Goal: Transaction & Acquisition: Purchase product/service

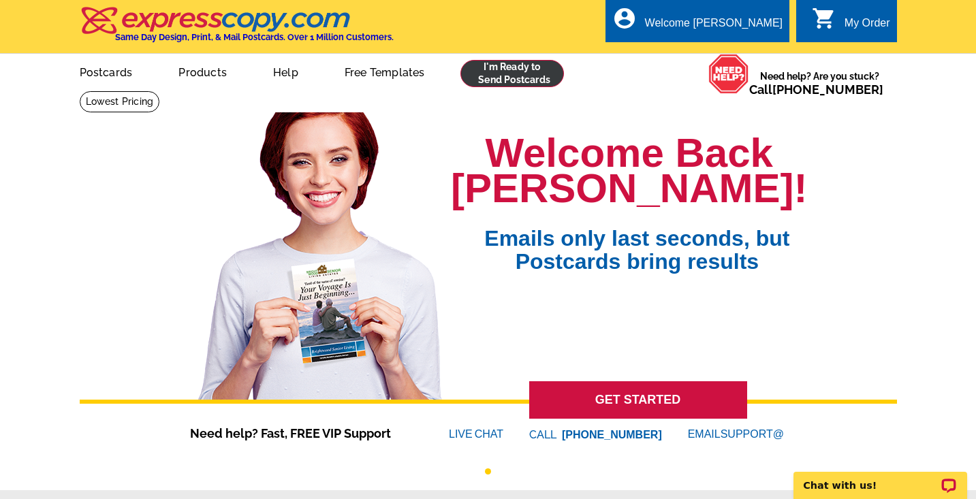
click at [539, 82] on link at bounding box center [512, 73] width 104 height 27
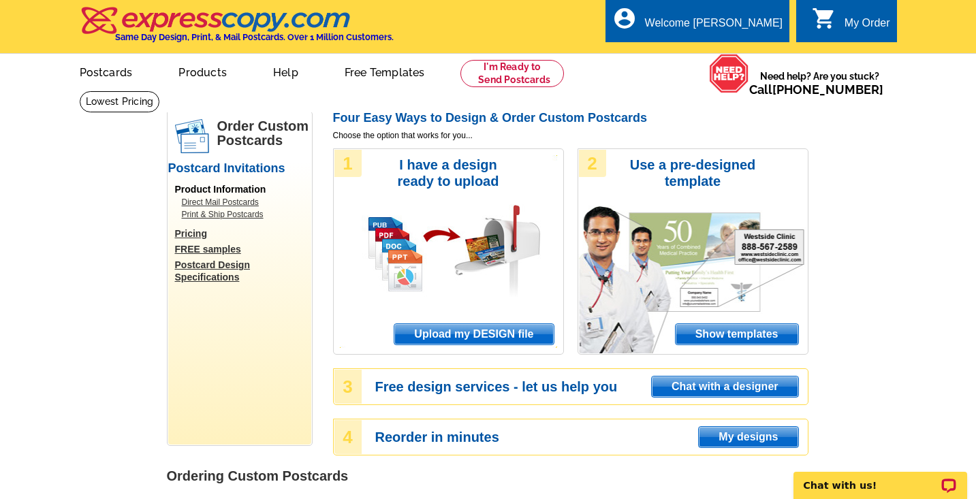
click at [494, 332] on span "Upload my DESIGN file" at bounding box center [473, 334] width 159 height 20
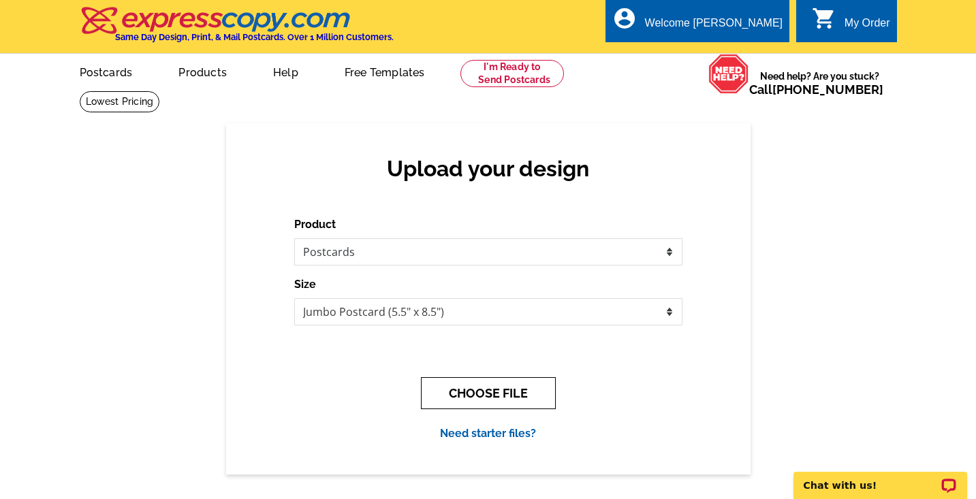
click at [501, 380] on button "CHOOSE FILE" at bounding box center [488, 393] width 135 height 32
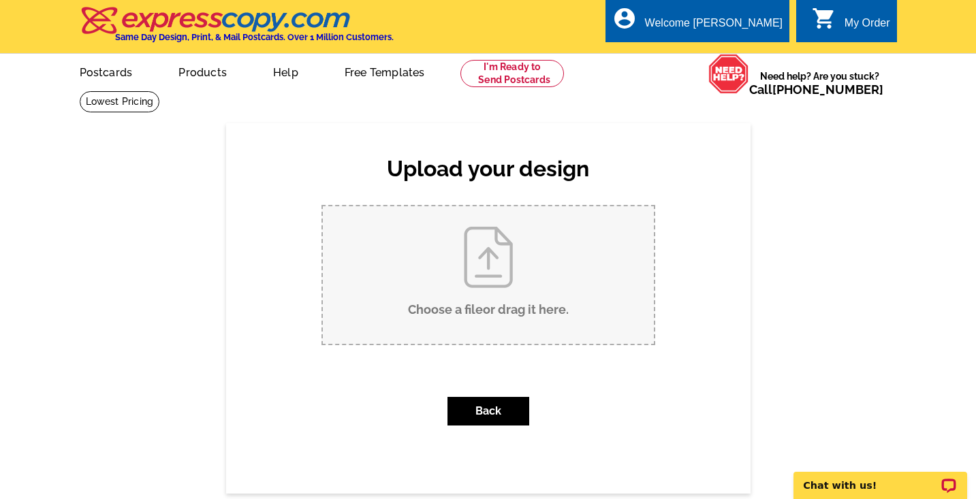
click at [494, 301] on input "Choose a file or drag it here ." at bounding box center [488, 275] width 331 height 138
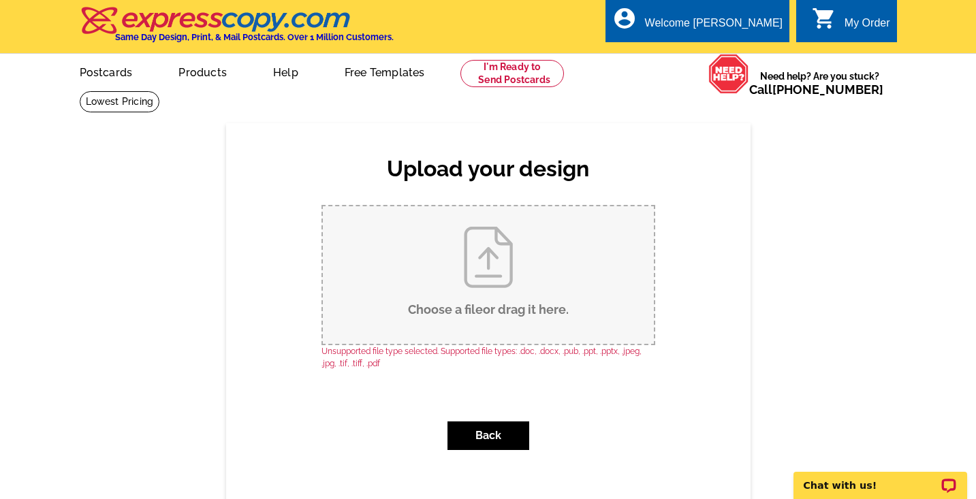
click at [539, 261] on input "Choose a file or drag it here ." at bounding box center [488, 275] width 331 height 138
type input "C:\fakepath\1.jpg"
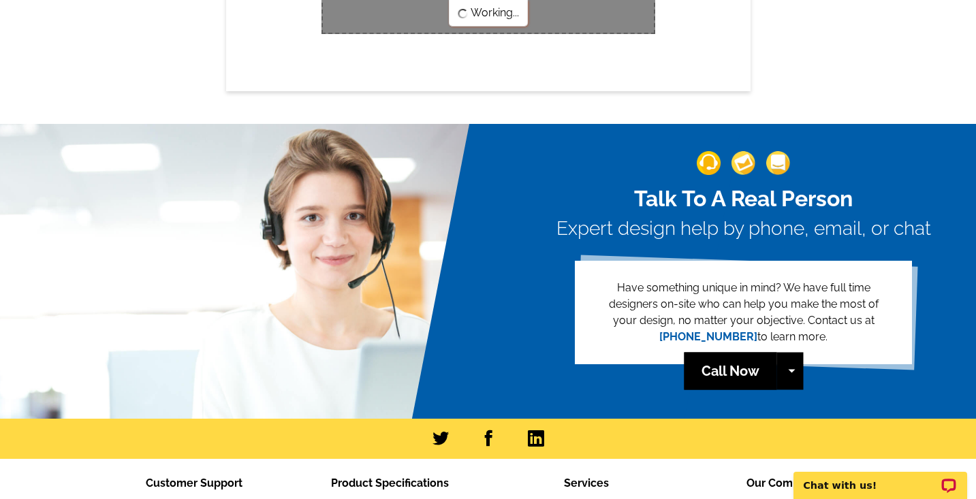
scroll to position [310, 1]
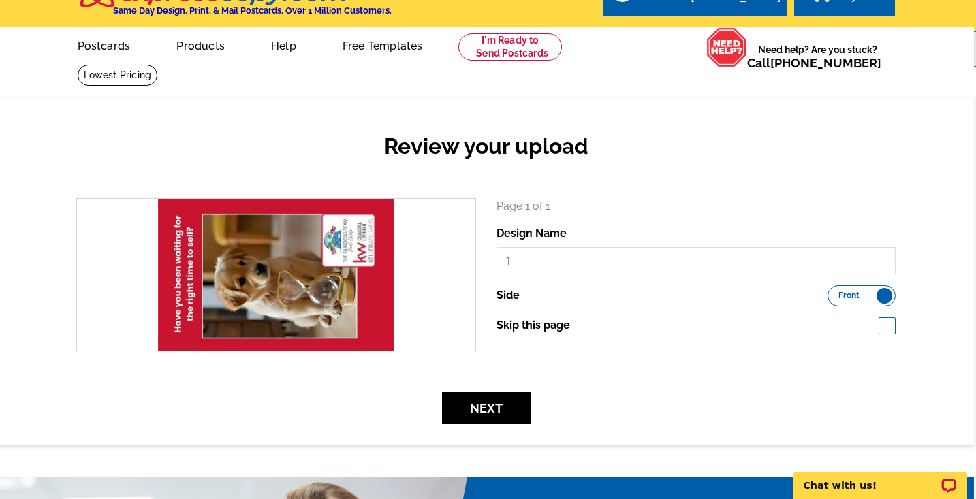
scroll to position [28, 2]
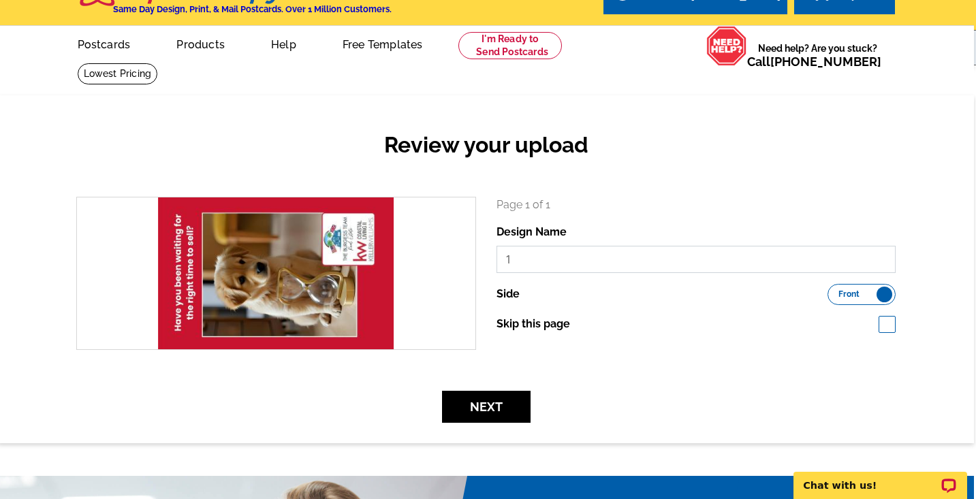
drag, startPoint x: 542, startPoint y: 253, endPoint x: 511, endPoint y: 253, distance: 30.6
click at [511, 253] on input "1" at bounding box center [696, 259] width 400 height 27
type input "Front"
click at [486, 415] on button "Next" at bounding box center [486, 407] width 89 height 32
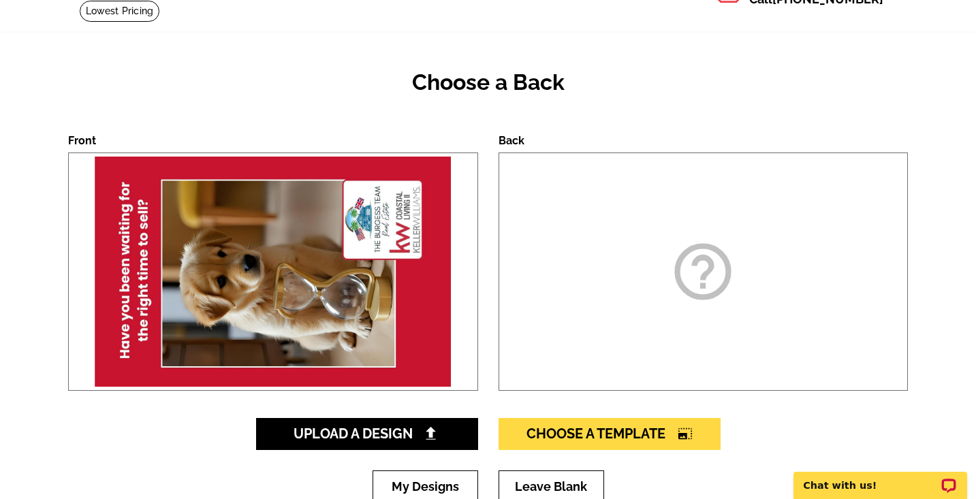
scroll to position [106, 0]
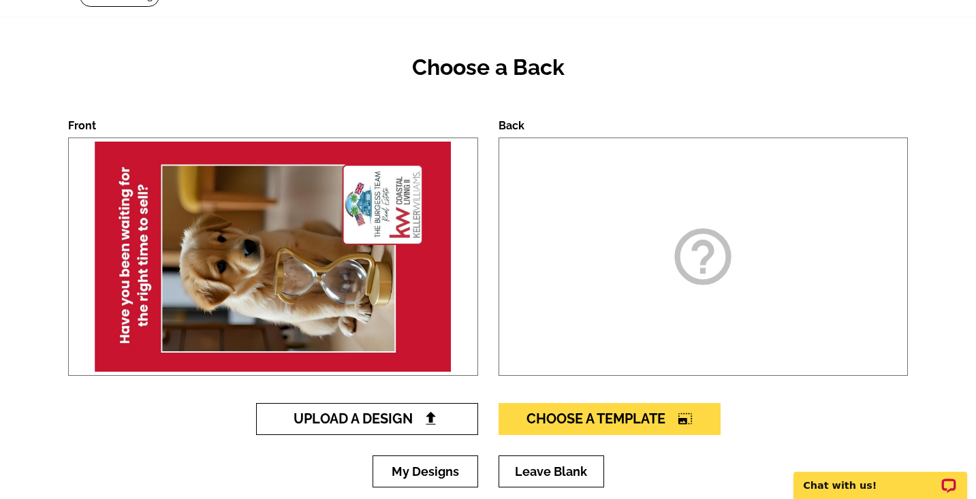
click at [440, 406] on link "Upload A Design" at bounding box center [367, 419] width 222 height 32
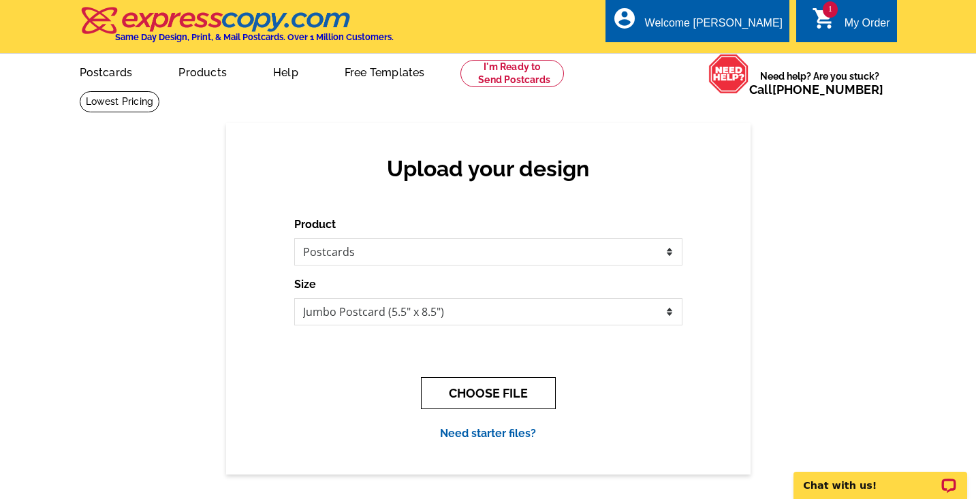
click at [451, 387] on button "CHOOSE FILE" at bounding box center [488, 393] width 135 height 32
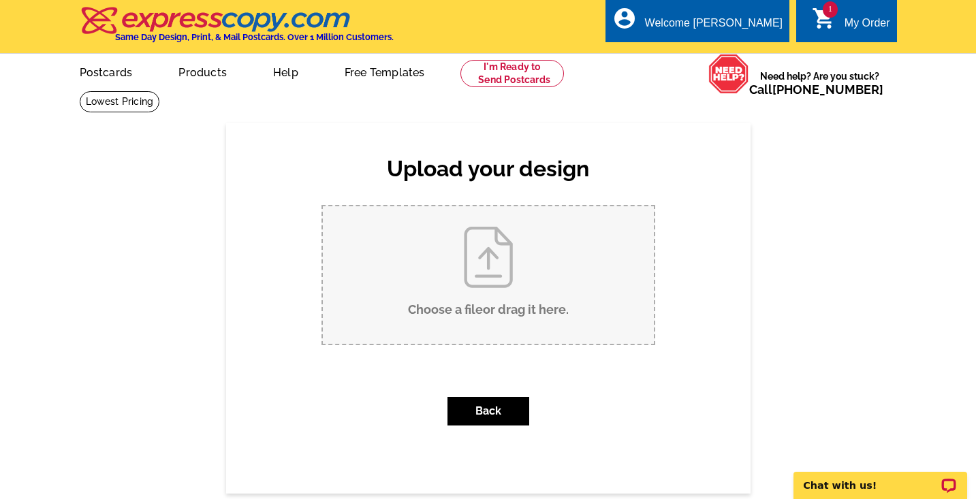
click at [445, 313] on input "Choose a file or drag it here ." at bounding box center [488, 275] width 331 height 138
type input "C:\fakepath\2.jpg"
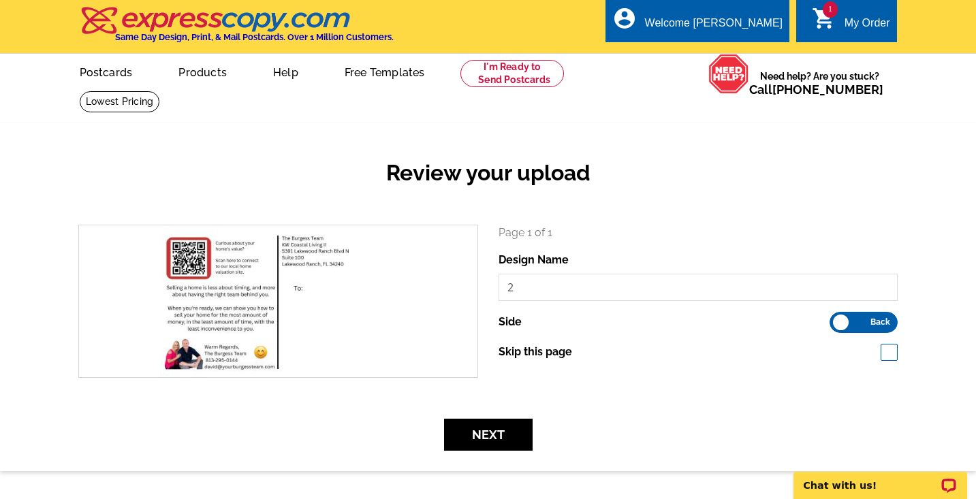
click at [607, 301] on div "Page 1 of 1 Design Name 2 Side Front Back Skip this page" at bounding box center [698, 292] width 400 height 135
click at [607, 297] on input "2" at bounding box center [698, 287] width 400 height 27
type input "Back"
click at [513, 414] on form "search Page 1 of 1 Design Name Back Side Front Back Next" at bounding box center [487, 338] width 839 height 226
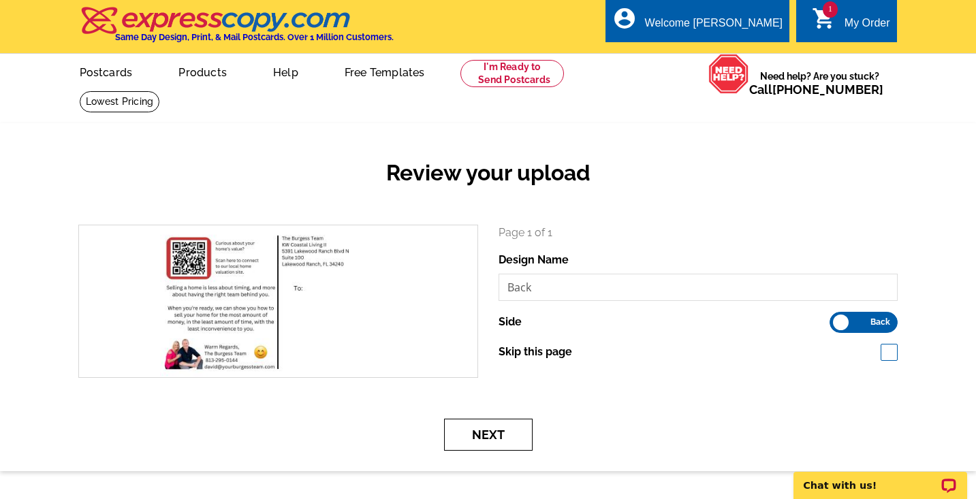
click at [511, 423] on button "Next" at bounding box center [488, 435] width 89 height 32
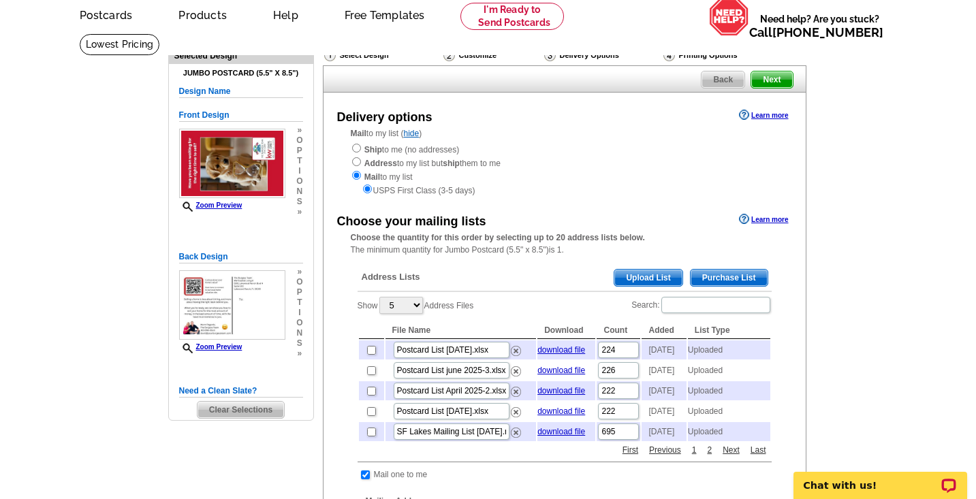
scroll to position [63, 0]
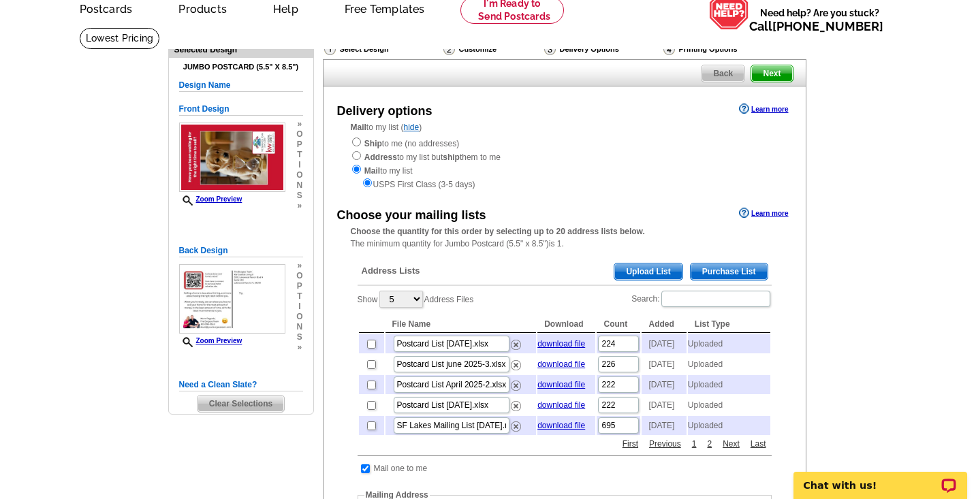
click at [626, 270] on span "Upload List" at bounding box center [647, 271] width 67 height 16
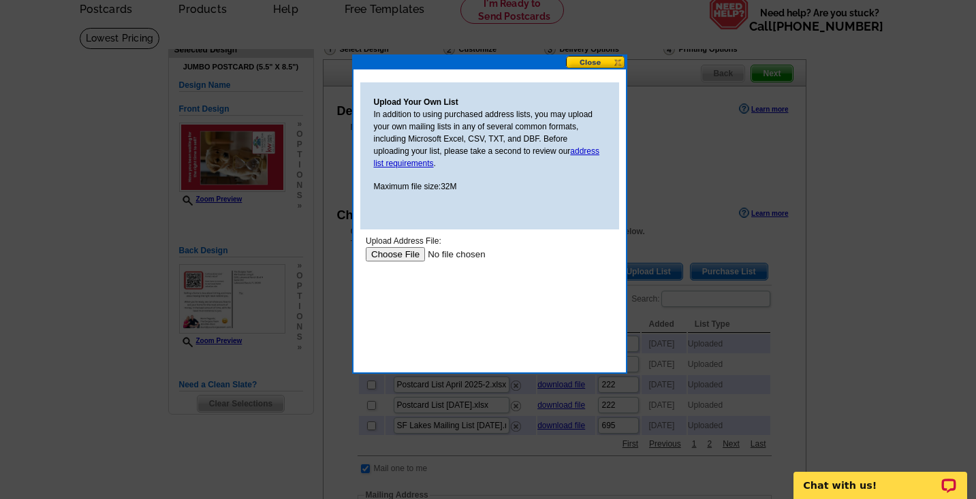
scroll to position [0, 0]
click at [403, 257] on input "file" at bounding box center [451, 254] width 172 height 14
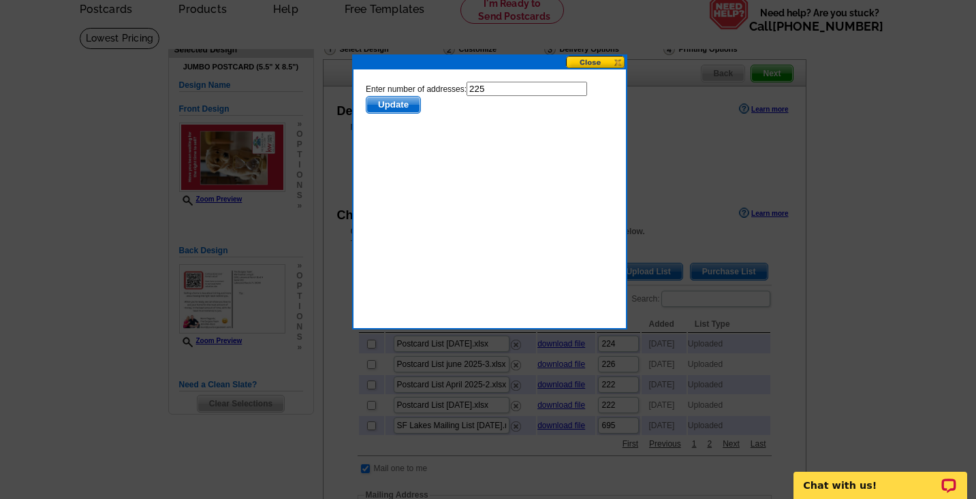
click at [406, 102] on span "Update" at bounding box center [393, 105] width 54 height 16
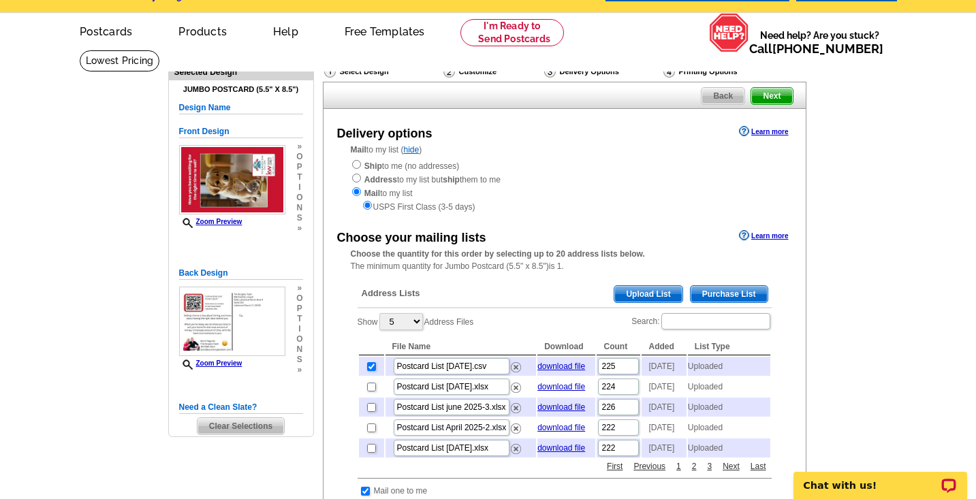
scroll to position [39, 0]
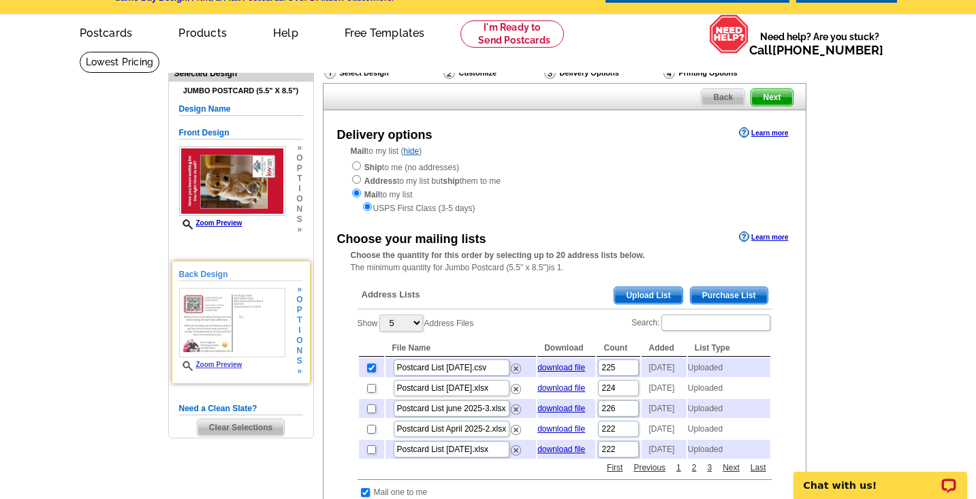
click at [231, 368] on span "Zoom Preview" at bounding box center [232, 366] width 106 height 10
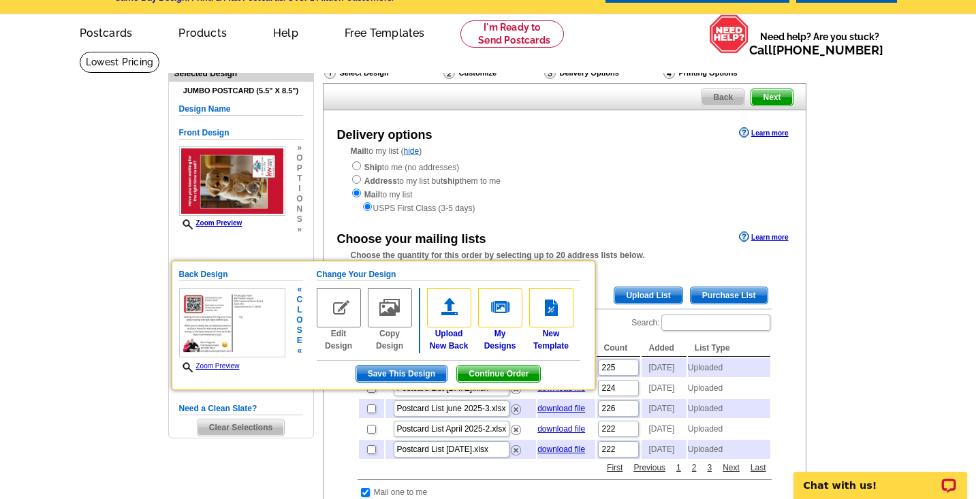
click at [231, 340] on img at bounding box center [232, 323] width 106 height 70
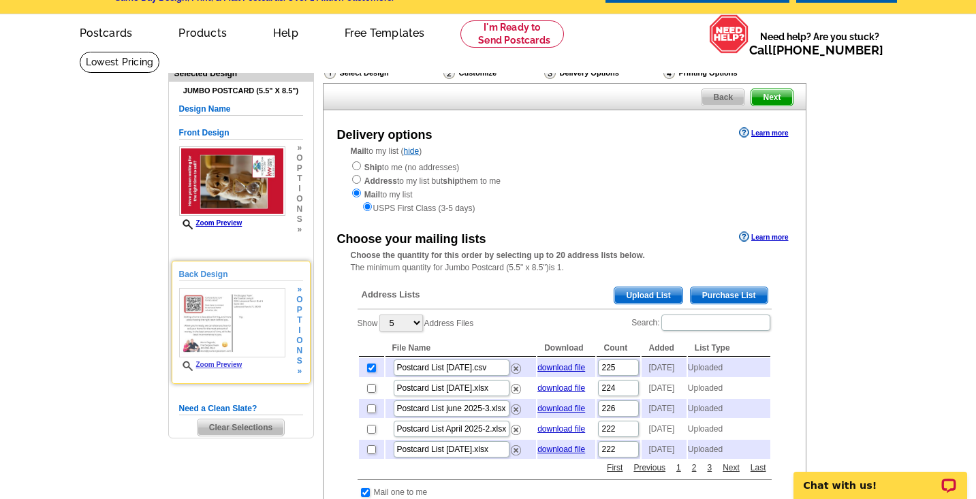
click at [184, 365] on icon at bounding box center [189, 366] width 14 height 10
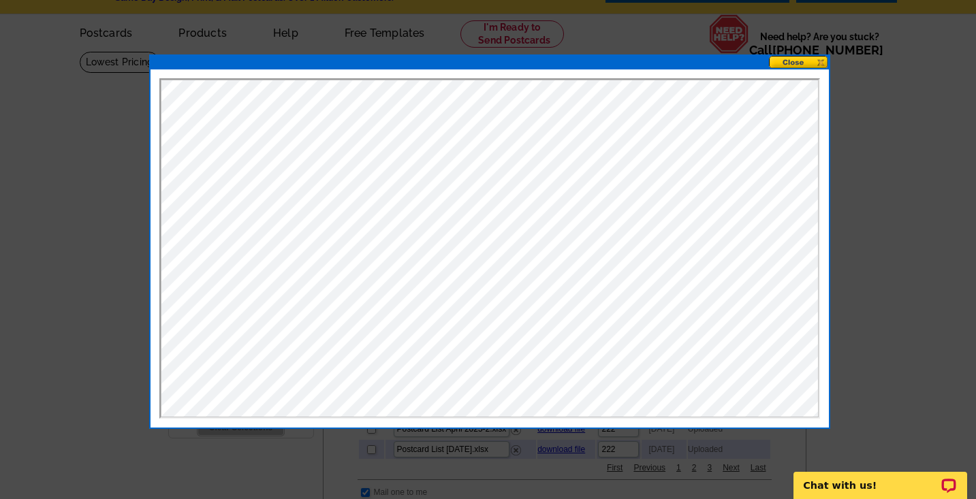
scroll to position [0, 0]
click at [804, 65] on button at bounding box center [799, 62] width 60 height 13
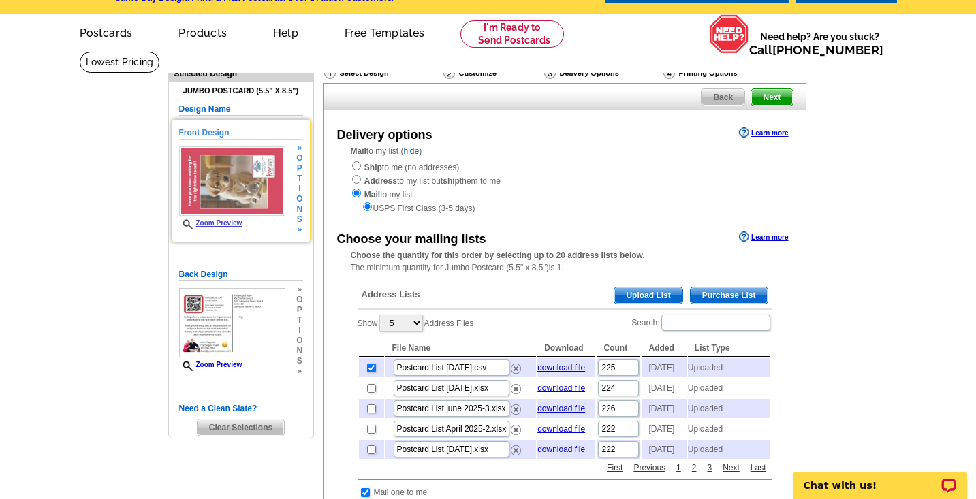
click at [213, 216] on div "Zoom Preview" at bounding box center [232, 188] width 106 height 84
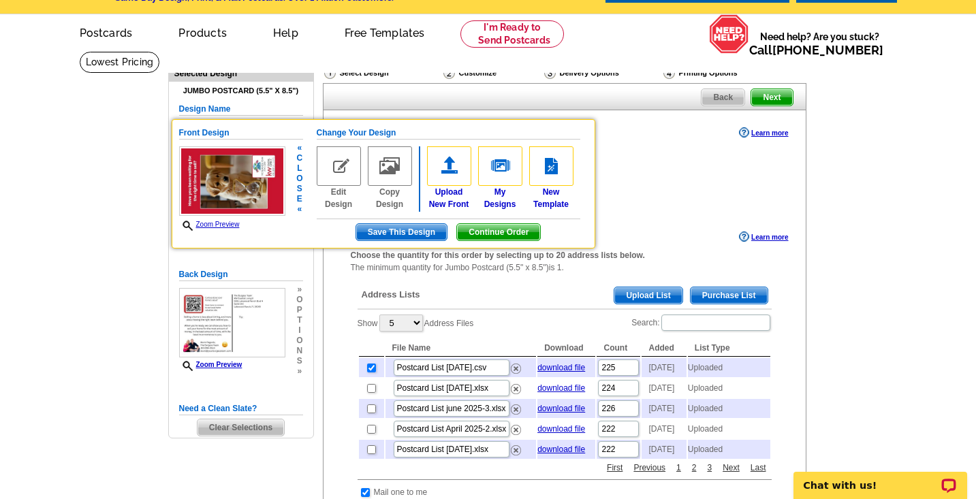
click at [190, 219] on span "Zoom Preview" at bounding box center [232, 225] width 106 height 12
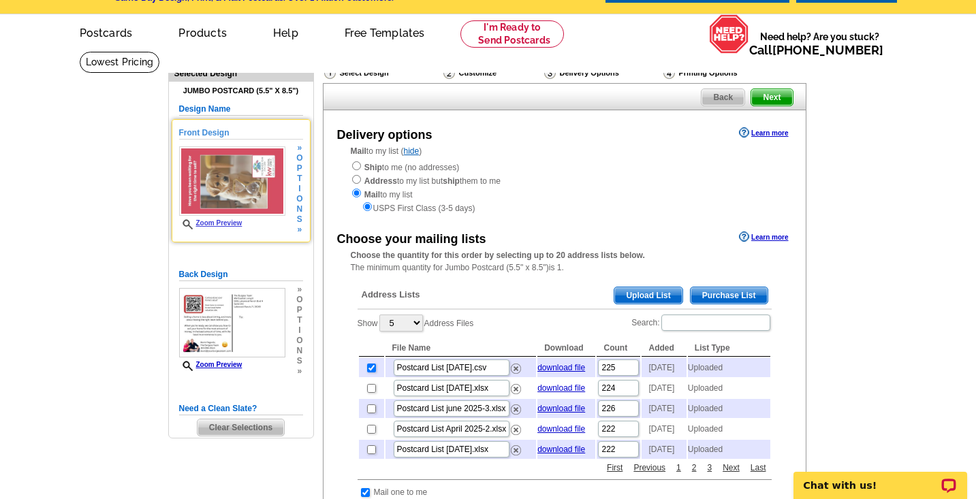
click at [184, 223] on icon at bounding box center [189, 224] width 14 height 10
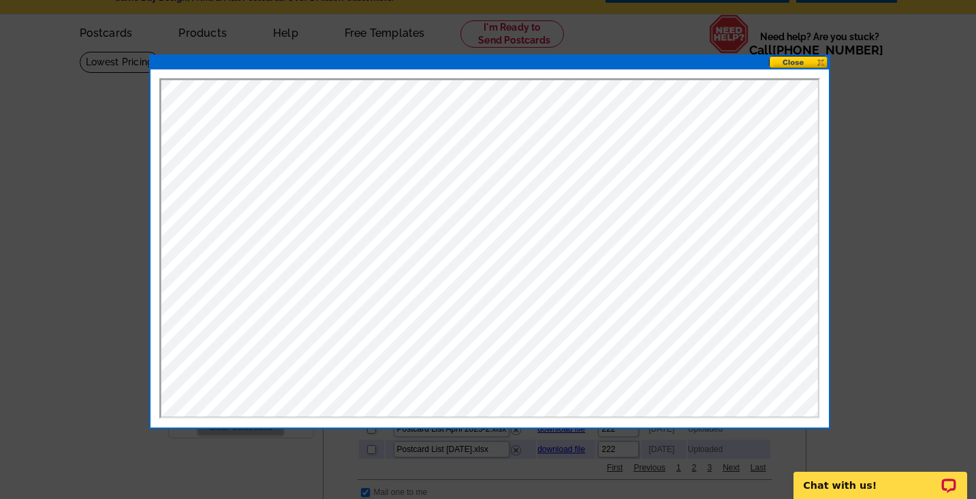
click at [797, 67] on button at bounding box center [799, 62] width 60 height 13
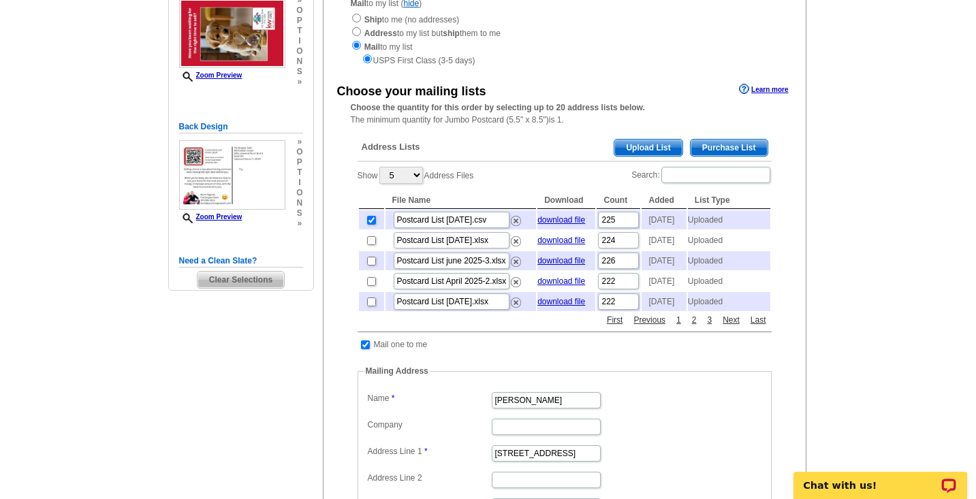
scroll to position [221, 0]
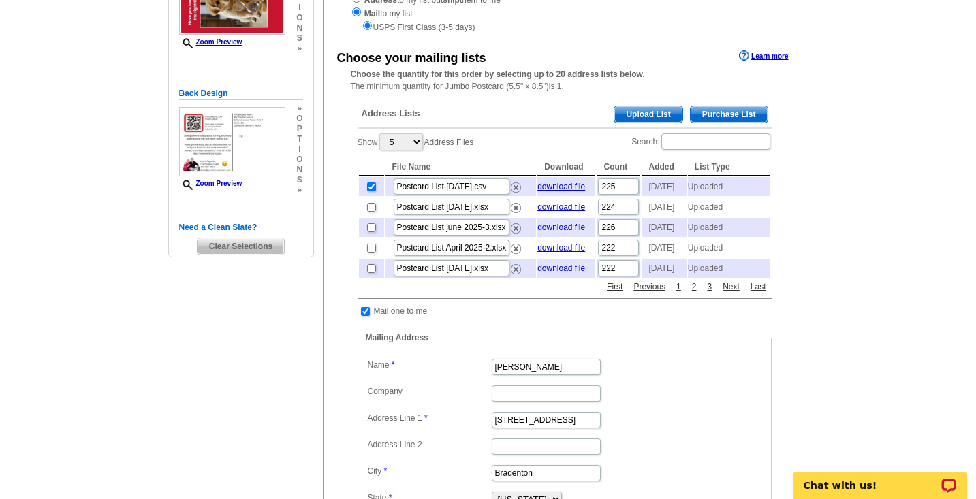
click at [35, 1] on main "Need Help? call 800-260-5887, chat with support, or have our designers make som…" at bounding box center [488, 358] width 976 height 976
click at [35, 0] on main "Need Help? call 800-260-5887, chat with support, or have our designers make som…" at bounding box center [488, 358] width 976 height 976
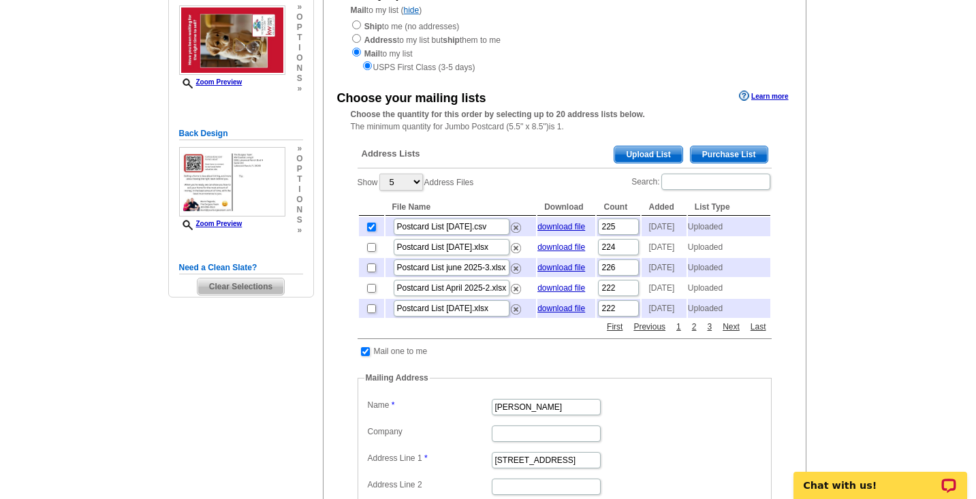
scroll to position [182, 0]
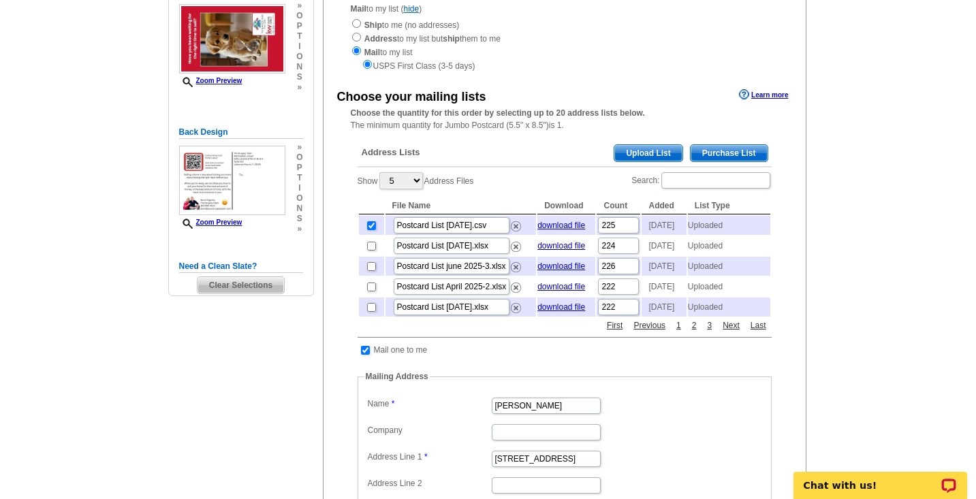
click at [669, 141] on div "Address Lists Purchase List Upload List" at bounding box center [564, 154] width 414 height 27
click at [669, 145] on span "Upload List" at bounding box center [647, 153] width 67 height 16
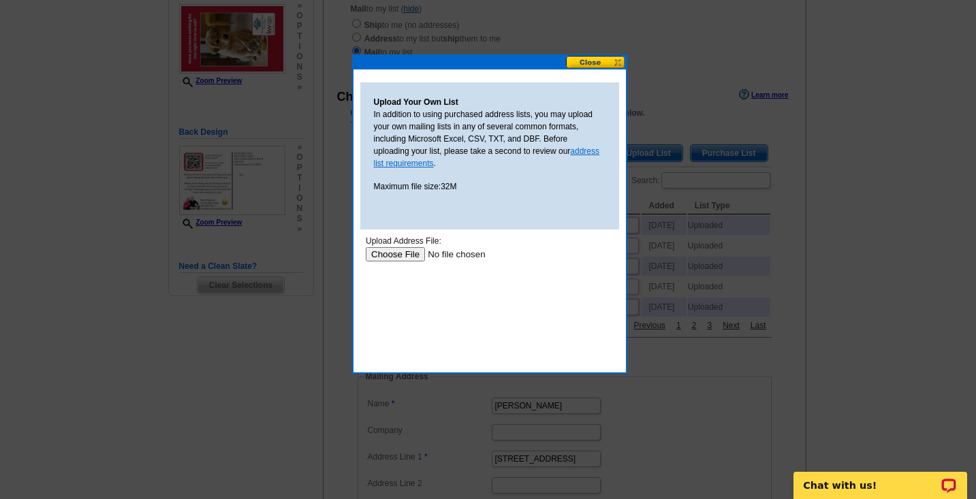
scroll to position [0, 0]
click at [405, 248] on input "file" at bounding box center [451, 254] width 172 height 14
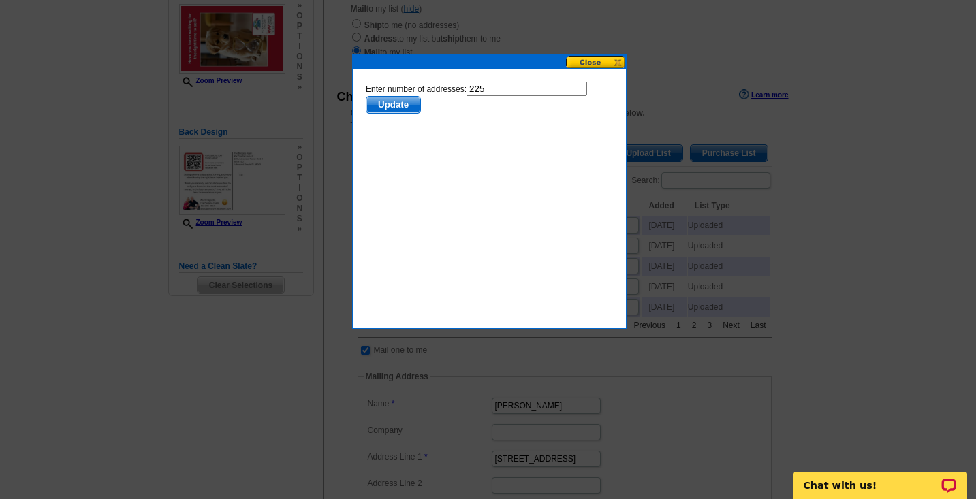
click at [404, 99] on span "Update" at bounding box center [393, 105] width 54 height 16
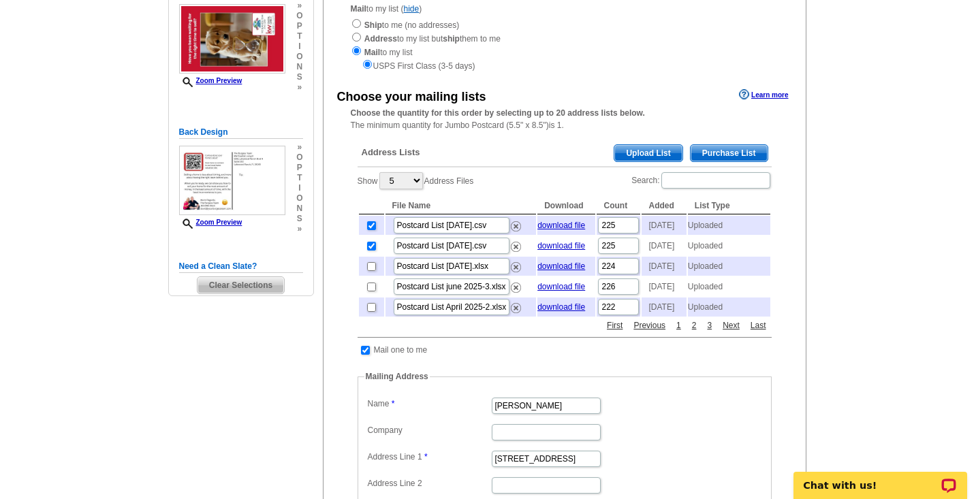
click at [371, 247] on input "checkbox" at bounding box center [371, 246] width 9 height 9
checkbox input "false"
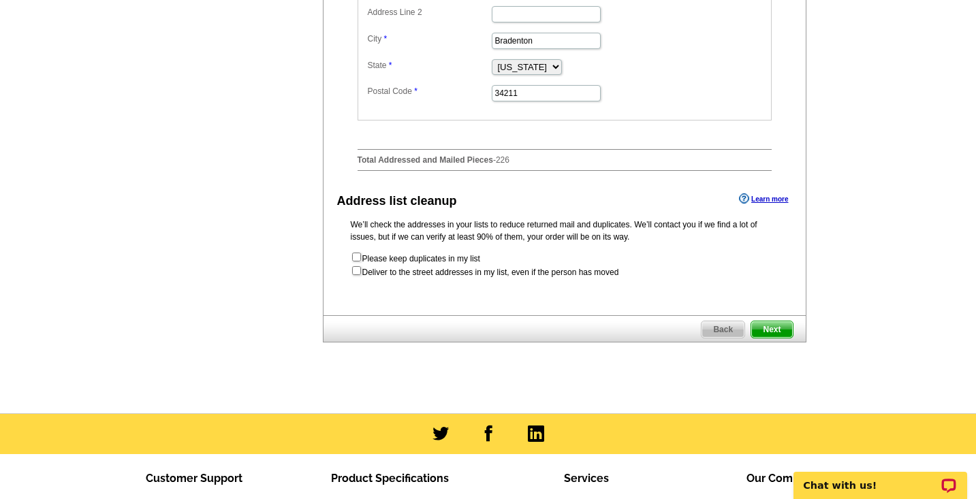
scroll to position [654, 0]
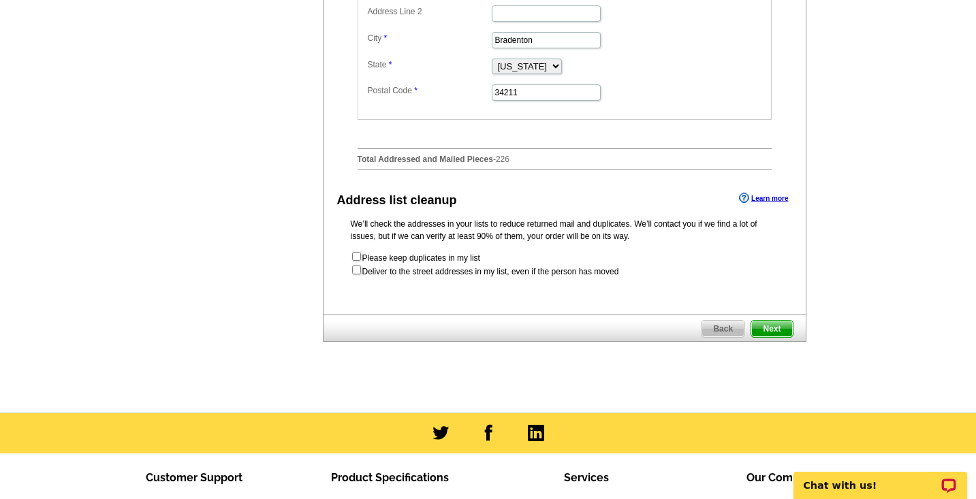
click at [769, 337] on span "Next" at bounding box center [771, 329] width 41 height 16
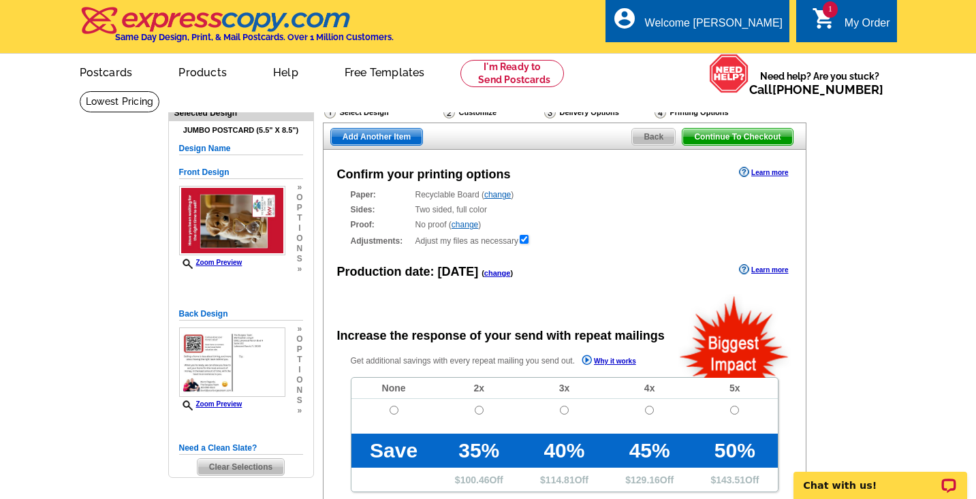
radio input "false"
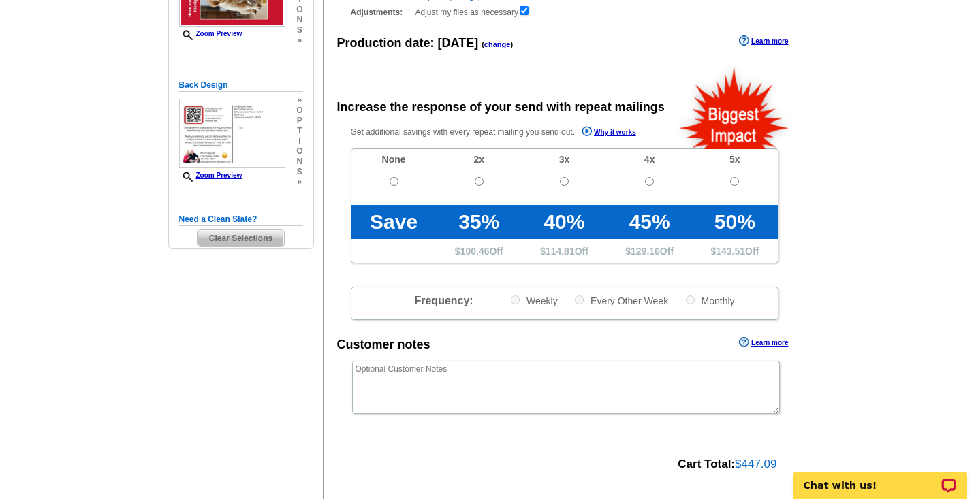
scroll to position [240, 0]
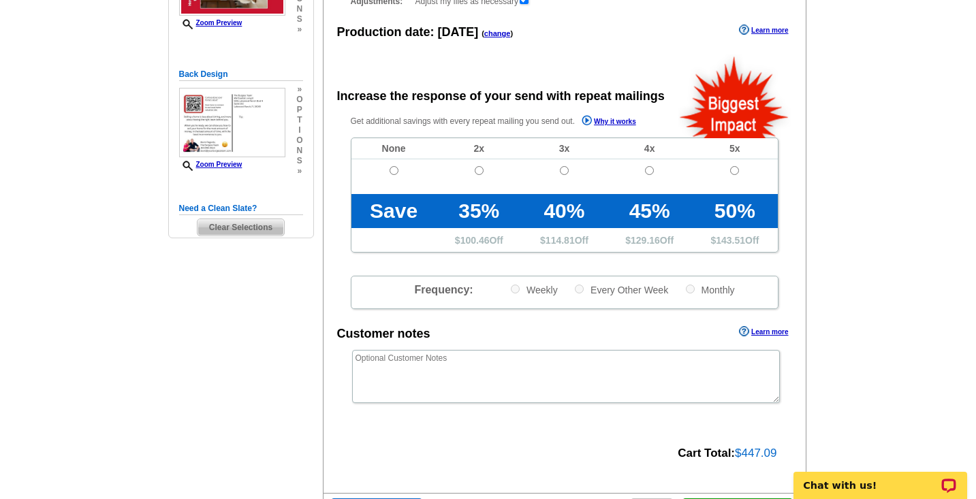
click at [395, 166] on input "radio" at bounding box center [393, 170] width 9 height 9
radio input "true"
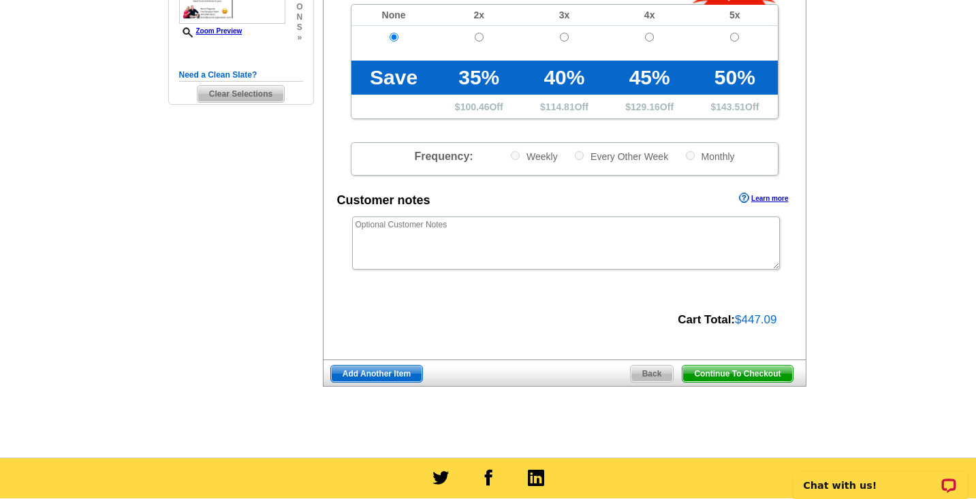
scroll to position [379, 0]
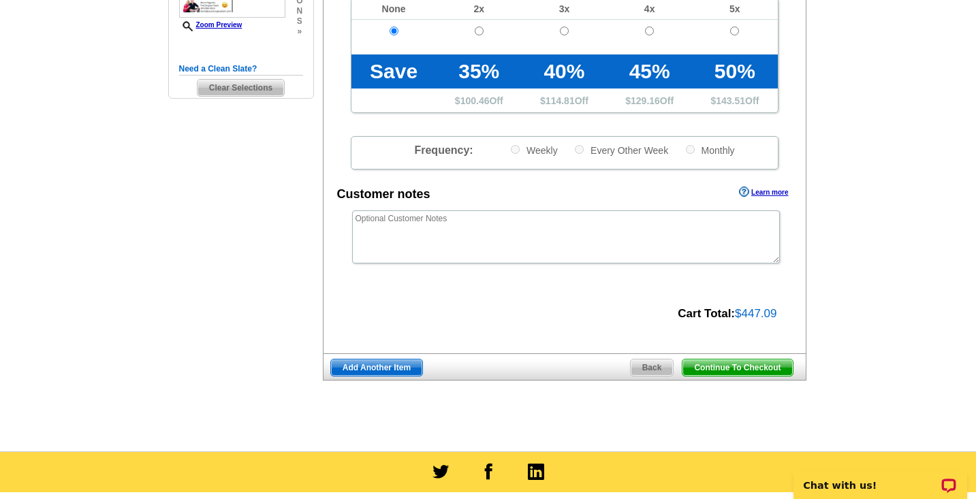
click at [699, 363] on span "Continue To Checkout" at bounding box center [737, 367] width 110 height 16
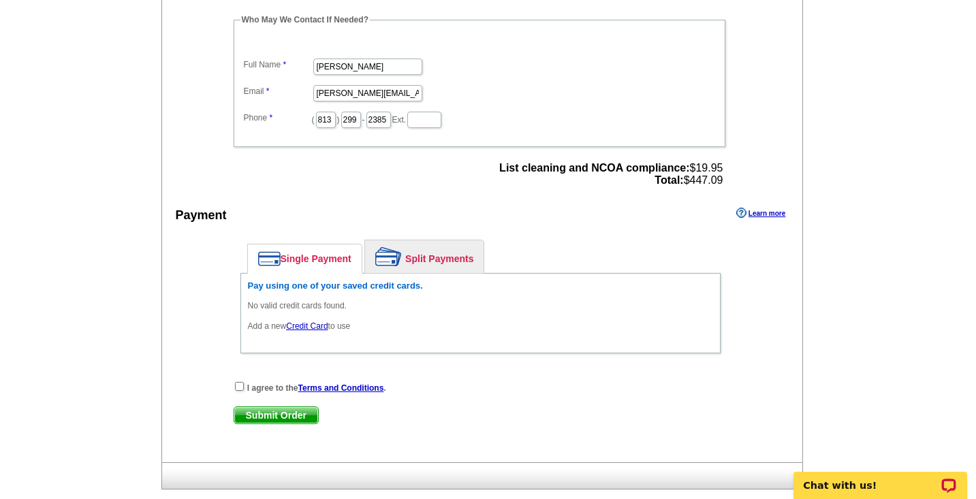
scroll to position [434, 0]
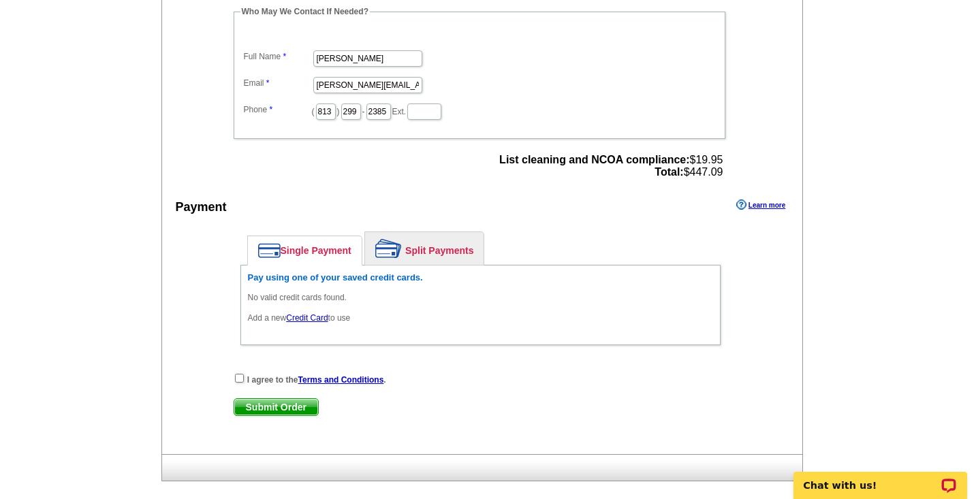
click at [241, 367] on div "Enter your contact information Learn more Who May We Contact If Needed? Full Na…" at bounding box center [482, 209] width 641 height 492
click at [240, 372] on div "I agree to the Terms and Conditions ." at bounding box center [481, 379] width 494 height 14
click at [304, 319] on link "Credit Card" at bounding box center [307, 318] width 42 height 10
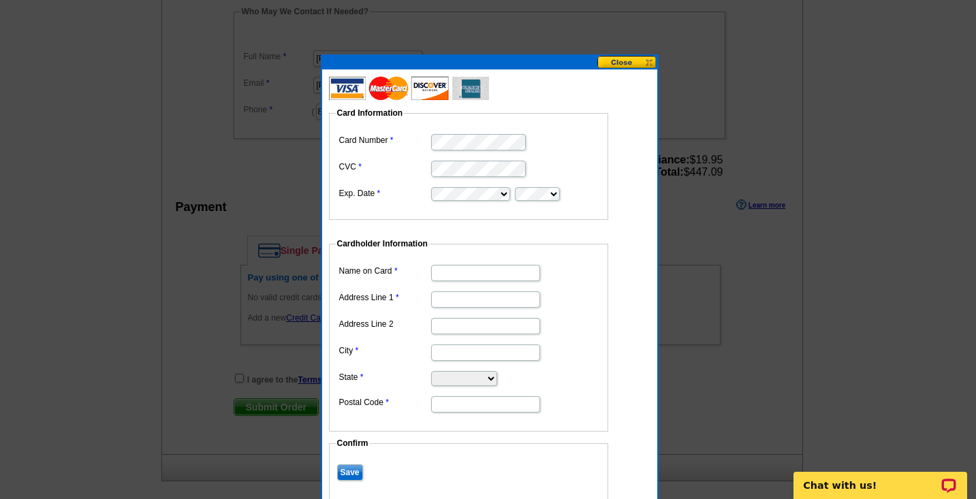
click at [454, 129] on fieldset "Card Information Card Number CVC Exp. Date" at bounding box center [468, 163] width 279 height 113
click at [501, 269] on dl "Card Information Card Number CVC Exp. Date Cardholder Information Name on Card …" at bounding box center [475, 300] width 293 height 437
click at [497, 269] on input "Name on Card" at bounding box center [485, 273] width 109 height 16
click at [459, 274] on input "[PERSON_NAME]" at bounding box center [485, 273] width 109 height 16
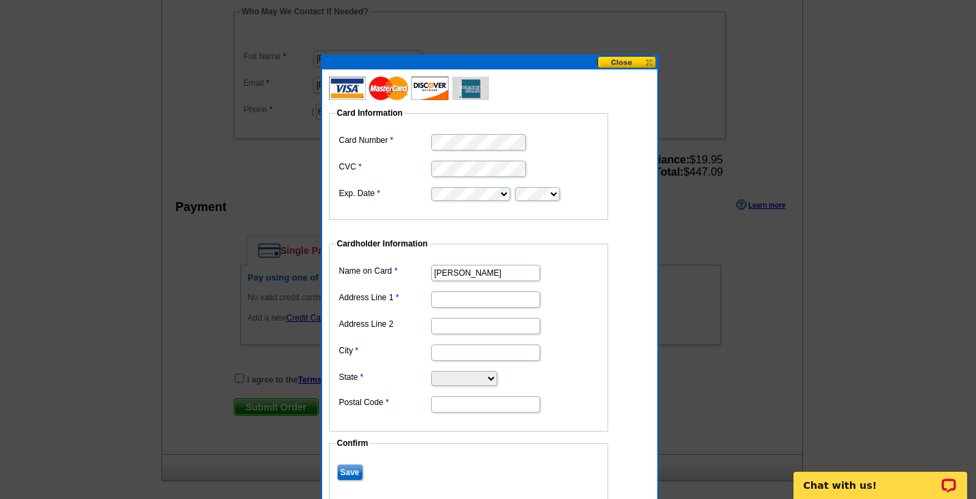
type input "David C Burgess"
click at [457, 300] on input "Address Line 1" at bounding box center [485, 299] width 109 height 16
type input "[STREET_ADDRESS]"
type input "Bradenton"
select select "FL"
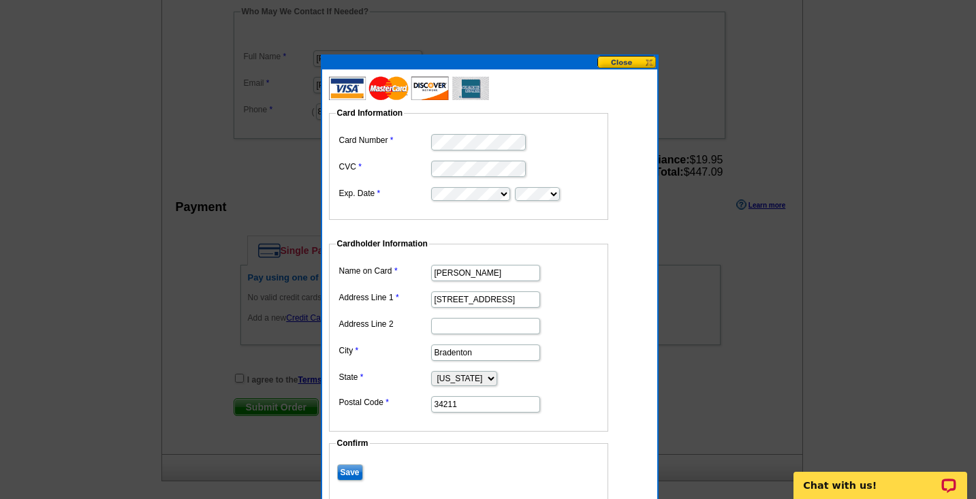
type input "34211"
click at [351, 467] on input "Save" at bounding box center [350, 472] width 26 height 16
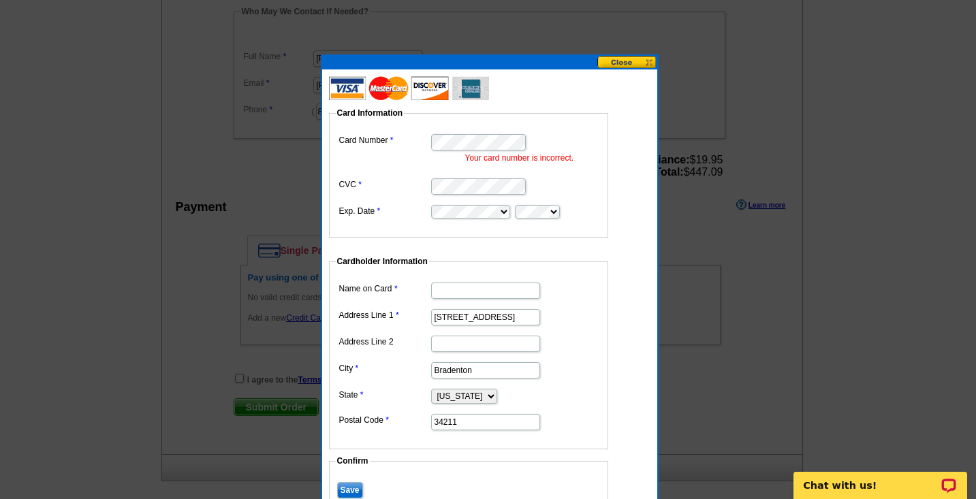
type input "[PERSON_NAME]"
click at [351, 483] on input "Save" at bounding box center [350, 490] width 26 height 16
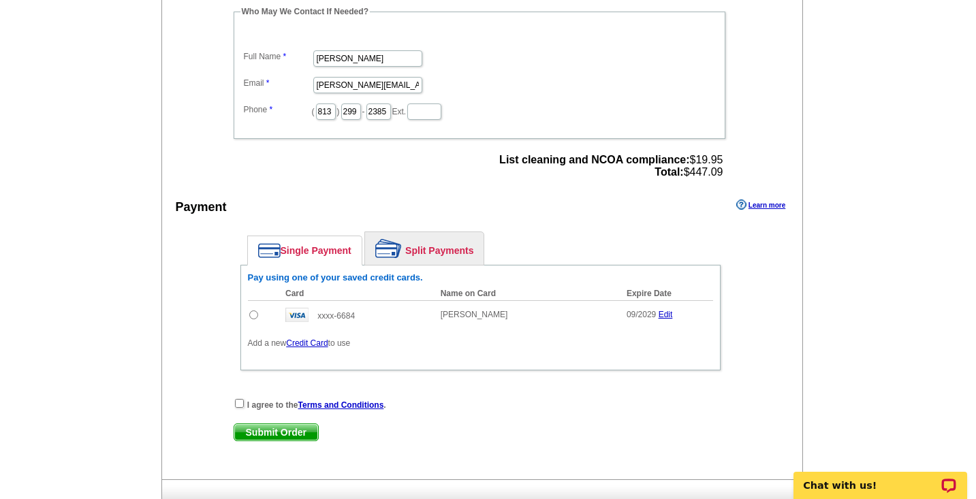
click at [254, 312] on input "radio" at bounding box center [253, 314] width 9 height 9
radio input "true"
click at [241, 400] on input "checkbox" at bounding box center [239, 403] width 9 height 9
checkbox input "true"
click at [265, 427] on span "Submit Order" at bounding box center [276, 432] width 84 height 16
